Goal: Task Accomplishment & Management: Manage account settings

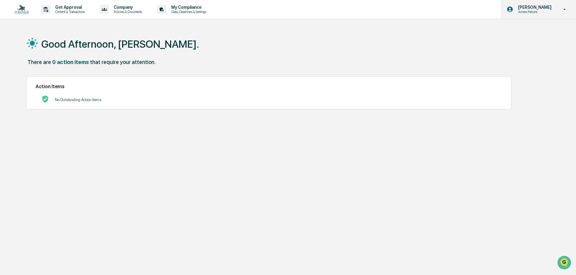
click at [565, 9] on icon at bounding box center [565, 9] width 2 height 1
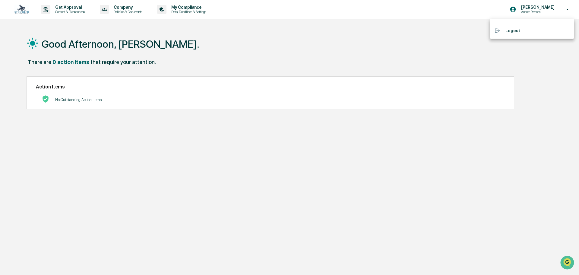
click at [538, 12] on div at bounding box center [289, 137] width 579 height 275
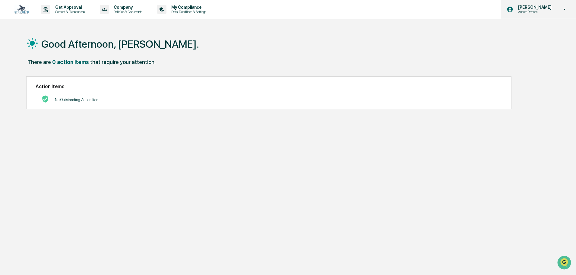
click at [526, 7] on p "[PERSON_NAME]" at bounding box center [533, 7] width 41 height 5
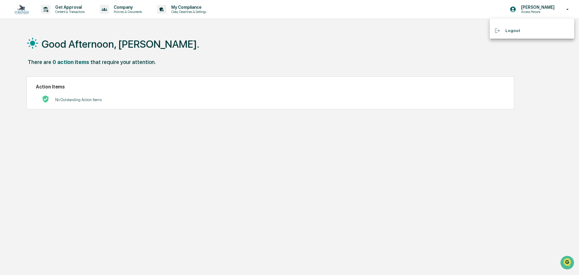
click at [193, 8] on div at bounding box center [289, 137] width 579 height 275
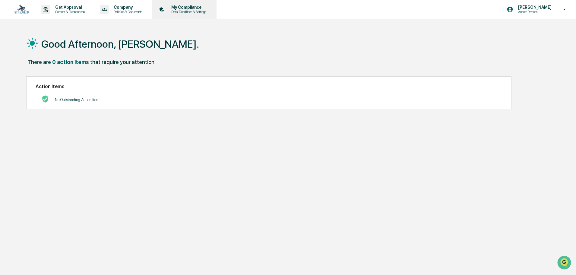
click at [193, 10] on p "Data, Deadlines & Settings" at bounding box center [188, 12] width 43 height 4
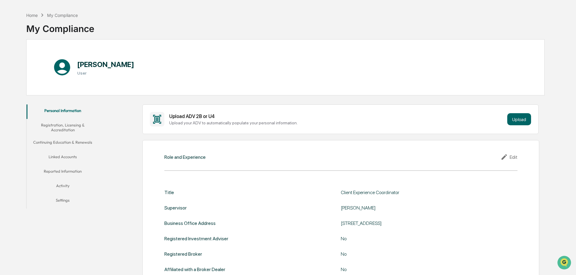
scroll to position [30, 0]
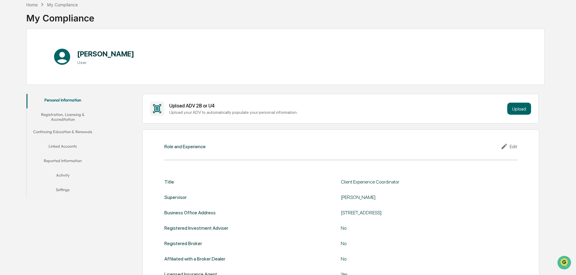
click at [67, 146] on button "Linked Accounts" at bounding box center [63, 147] width 72 height 14
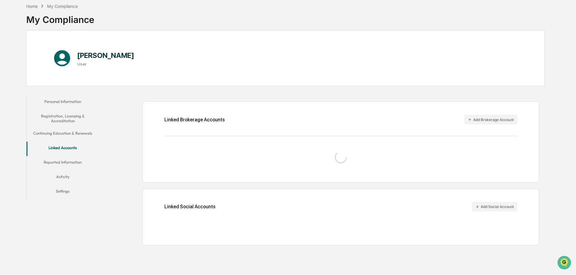
scroll to position [29, 0]
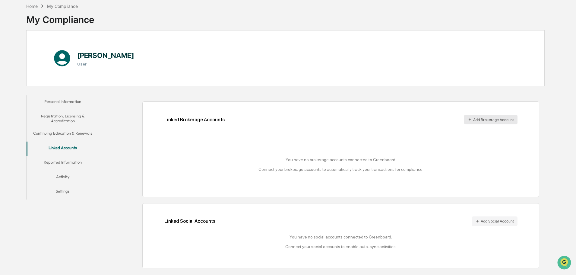
click at [490, 120] on button "Add Brokerage Account" at bounding box center [490, 120] width 53 height 10
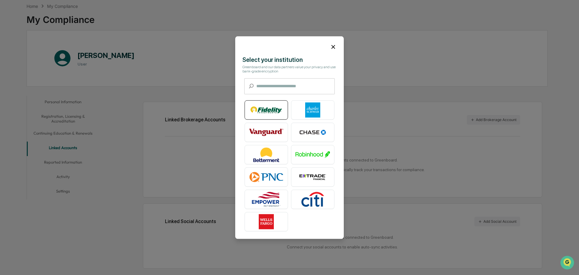
click at [272, 111] on img at bounding box center [266, 109] width 34 height 15
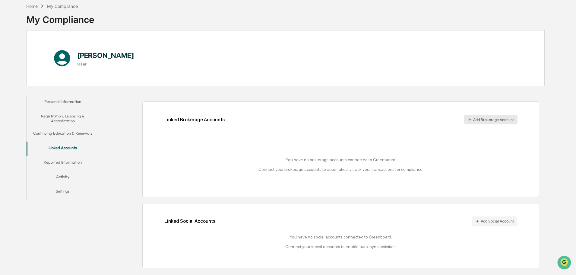
click at [492, 118] on button "Add Brokerage Account" at bounding box center [490, 120] width 53 height 10
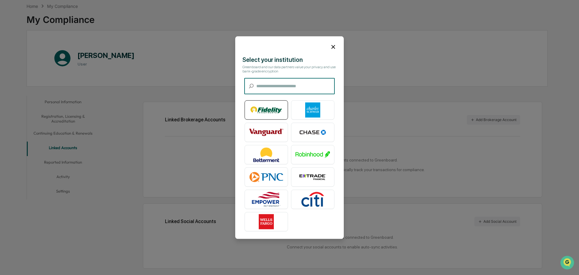
click at [267, 114] on img at bounding box center [266, 109] width 34 height 15
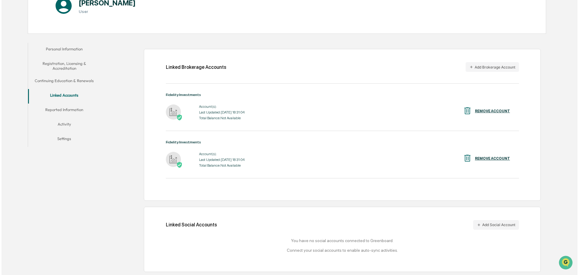
scroll to position [0, 0]
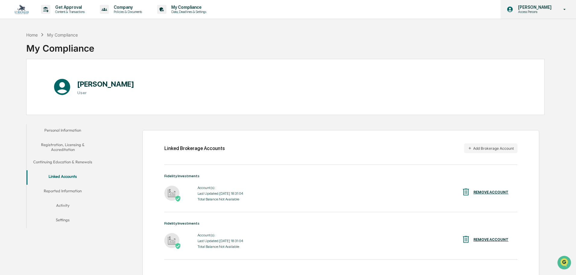
click at [563, 9] on icon at bounding box center [565, 10] width 11 height 6
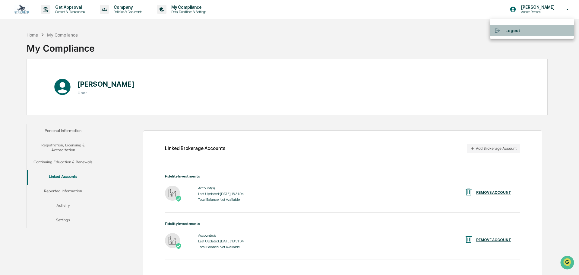
click at [509, 30] on li "Logout" at bounding box center [532, 30] width 84 height 11
